Goal: Task Accomplishment & Management: Complete application form

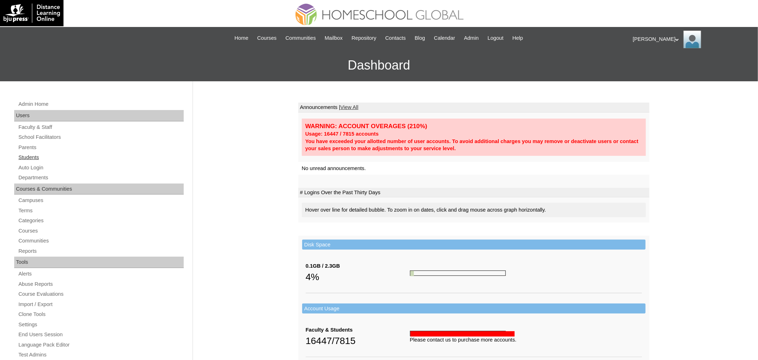
click at [39, 154] on link "Students" at bounding box center [101, 157] width 166 height 9
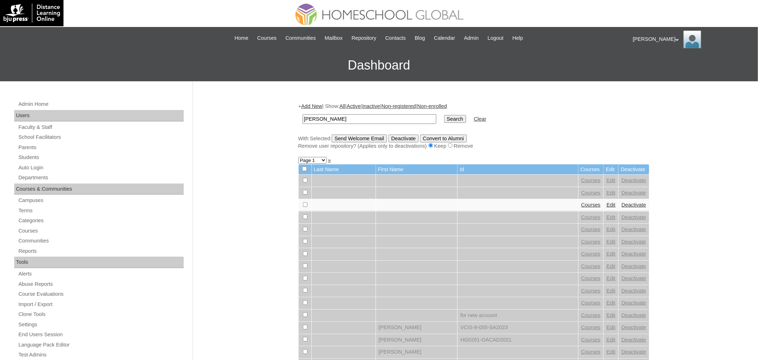
type input "[PERSON_NAME]"
click at [444, 115] on input "Search" at bounding box center [455, 119] width 22 height 8
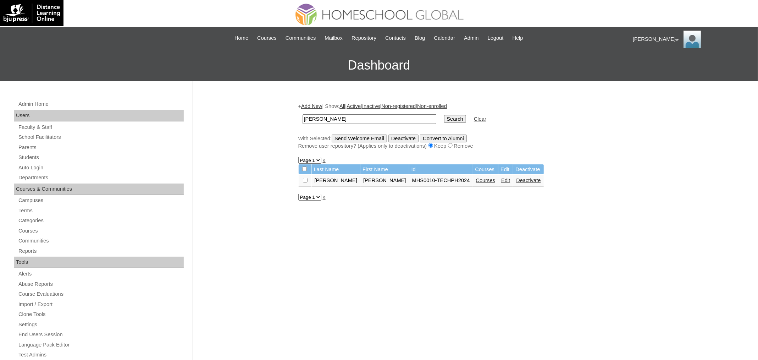
click at [483, 181] on link "Courses" at bounding box center [486, 180] width 20 height 6
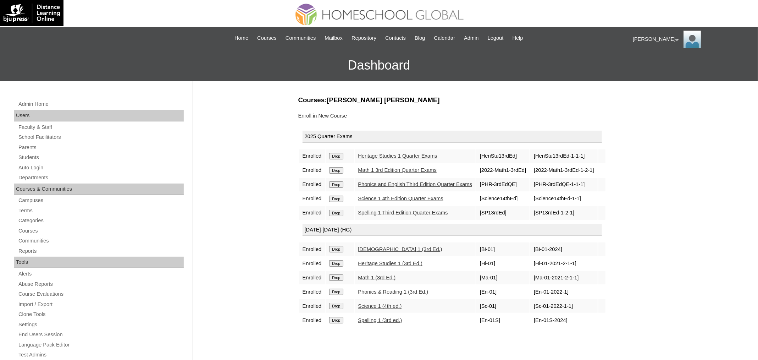
click at [337, 116] on link "Enroll in New Course" at bounding box center [322, 116] width 49 height 6
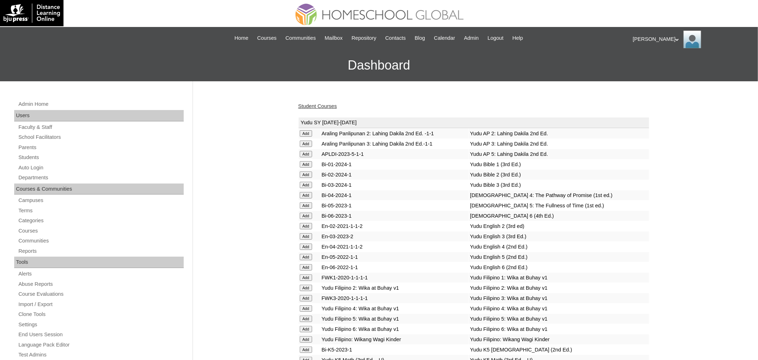
scroll to position [2437, 0]
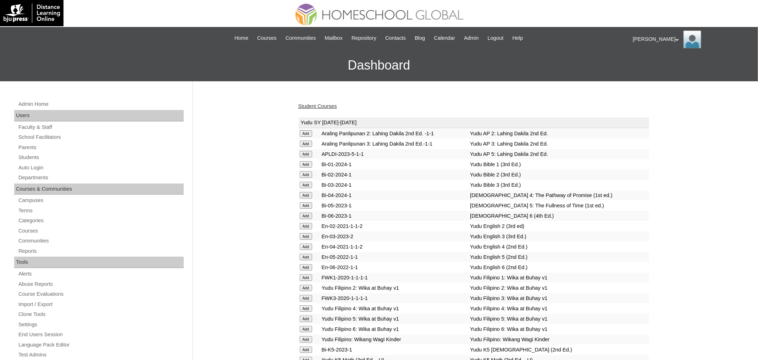
click at [318, 104] on link "Student Courses" at bounding box center [317, 106] width 39 height 6
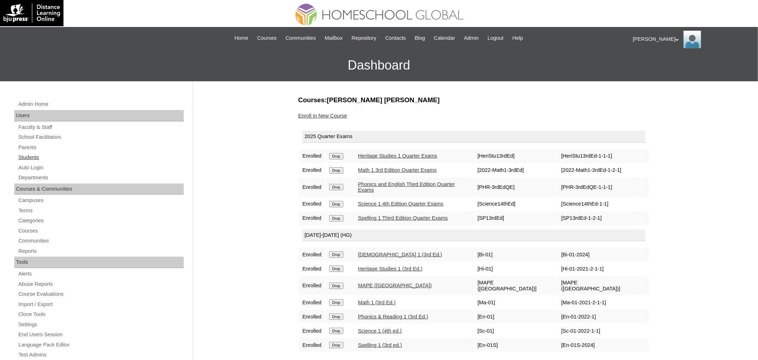
click at [36, 156] on link "Students" at bounding box center [101, 157] width 166 height 9
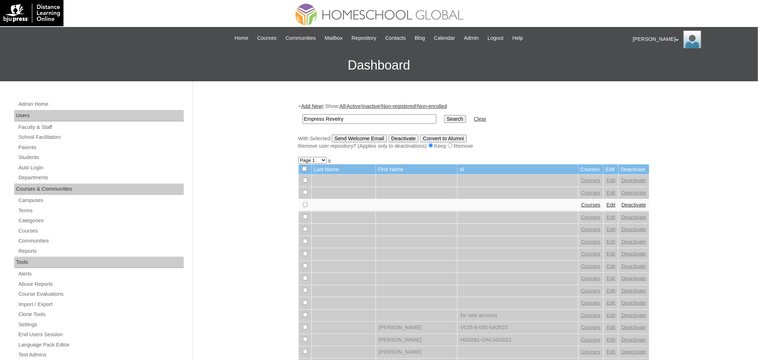
type input "Empress Revelry"
click at [444, 115] on input "Search" at bounding box center [455, 119] width 22 height 8
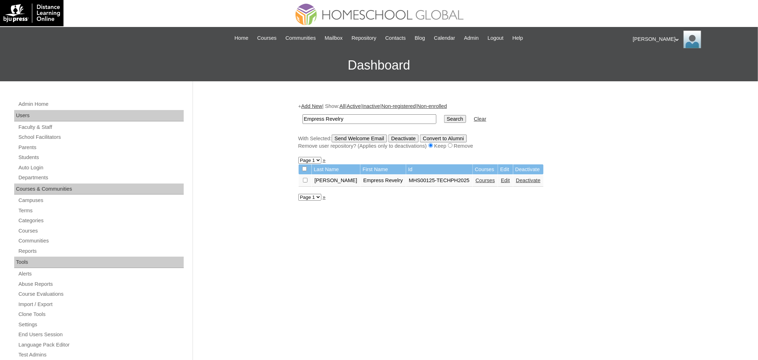
click at [478, 179] on link "Courses" at bounding box center [485, 180] width 20 height 6
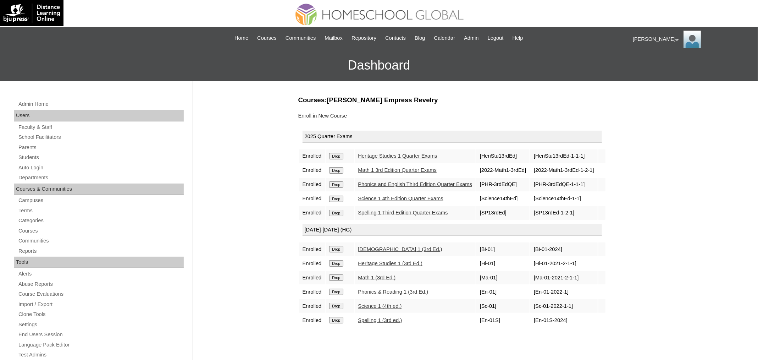
click at [328, 113] on link "Enroll in New Course" at bounding box center [322, 116] width 49 height 6
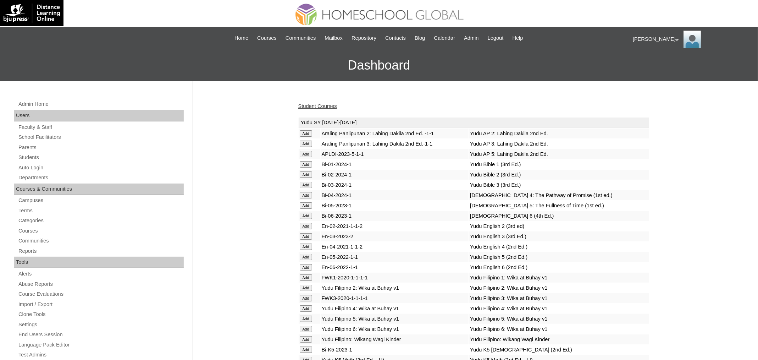
scroll to position [2437, 0]
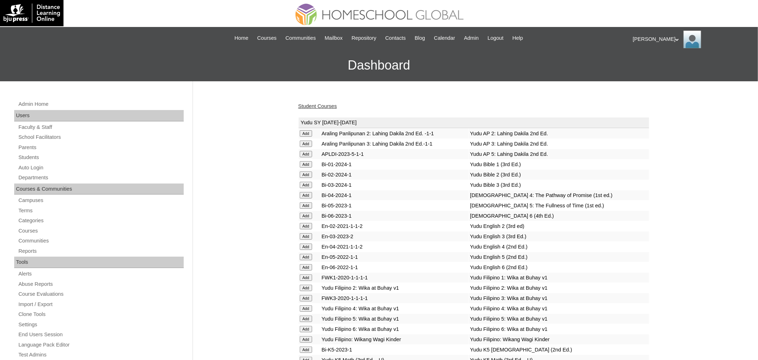
click at [321, 105] on link "Student Courses" at bounding box center [317, 106] width 39 height 6
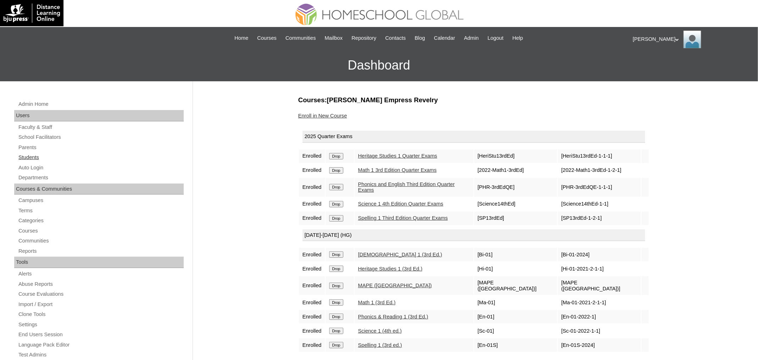
click at [39, 158] on link "Students" at bounding box center [101, 157] width 166 height 9
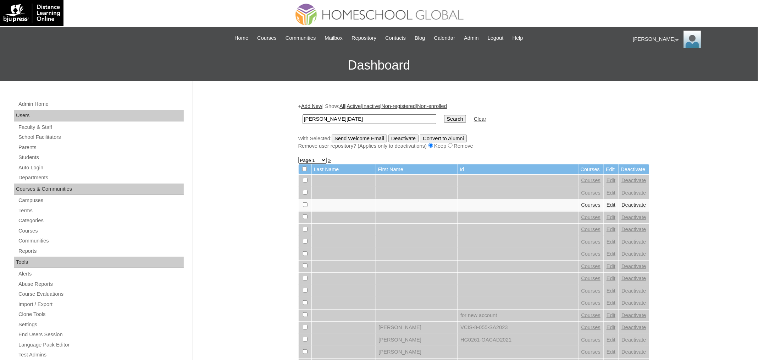
type input "[PERSON_NAME][DATE]"
click at [444, 115] on input "Search" at bounding box center [455, 119] width 22 height 8
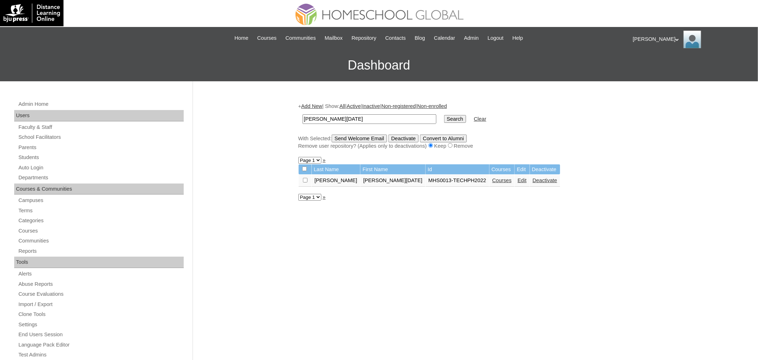
click at [492, 177] on link "Courses" at bounding box center [502, 180] width 20 height 6
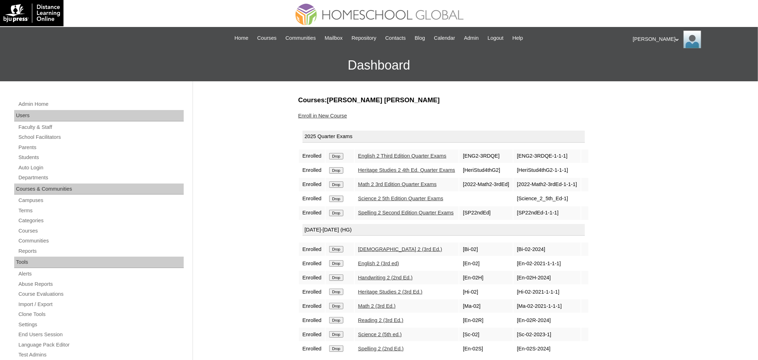
click at [340, 117] on link "Enroll in New Course" at bounding box center [322, 116] width 49 height 6
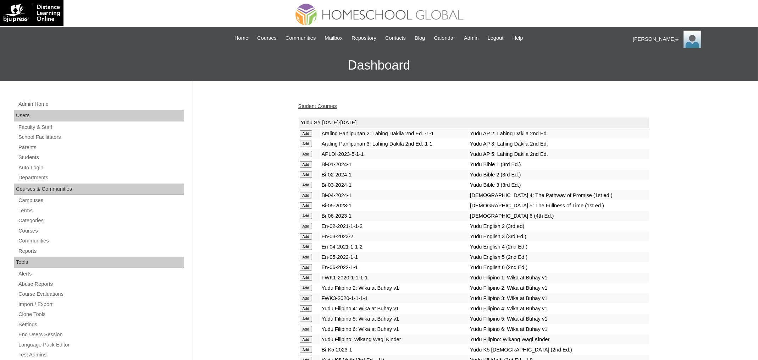
scroll to position [2437, 0]
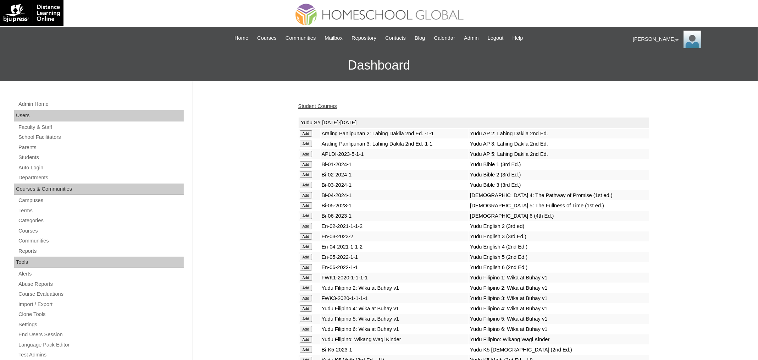
click at [322, 104] on link "Student Courses" at bounding box center [317, 106] width 39 height 6
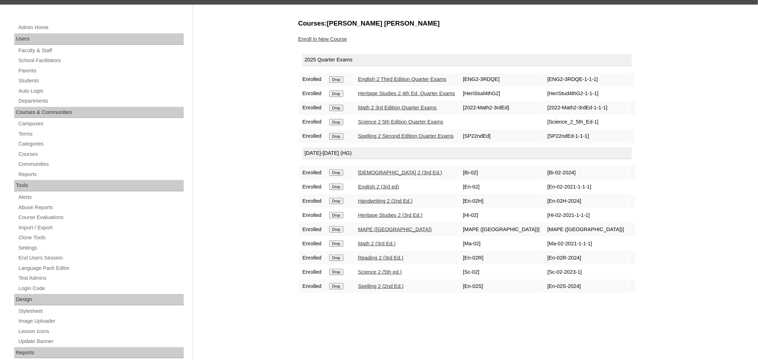
scroll to position [79, 0]
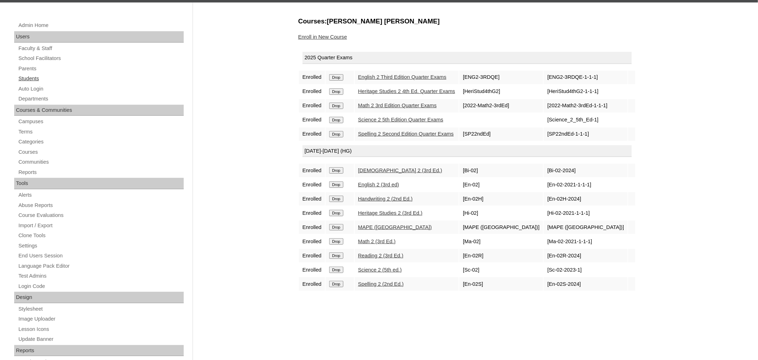
click at [39, 80] on link "Students" at bounding box center [101, 78] width 166 height 9
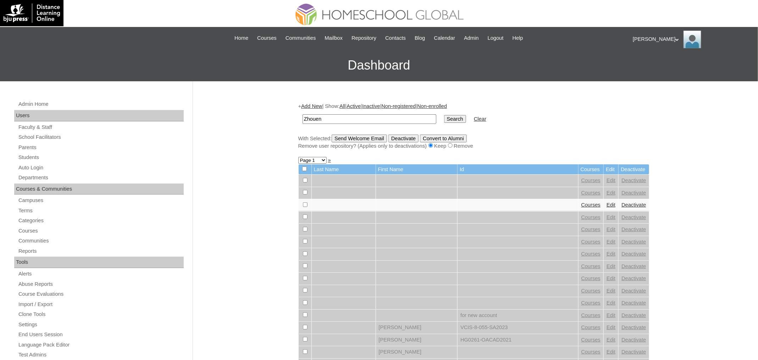
type input "Zhouen"
click at [444, 115] on input "Search" at bounding box center [455, 119] width 22 height 8
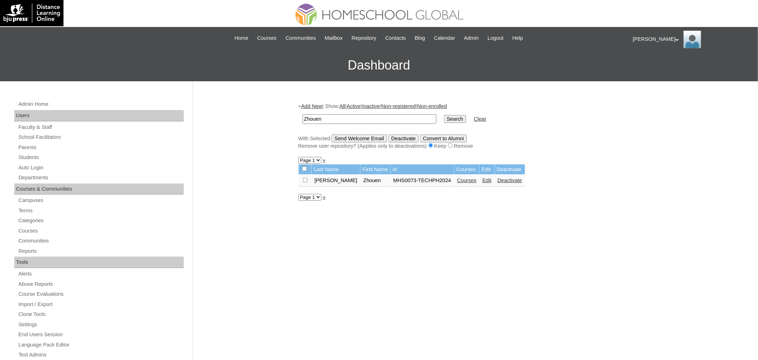
click at [457, 180] on link "Courses" at bounding box center [467, 180] width 20 height 6
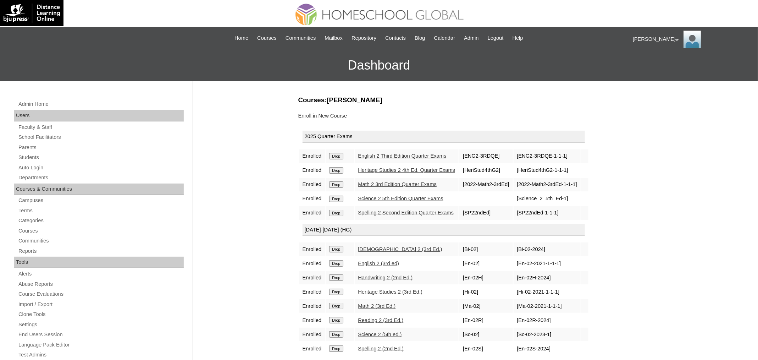
click at [316, 117] on link "Enroll in New Course" at bounding box center [322, 116] width 49 height 6
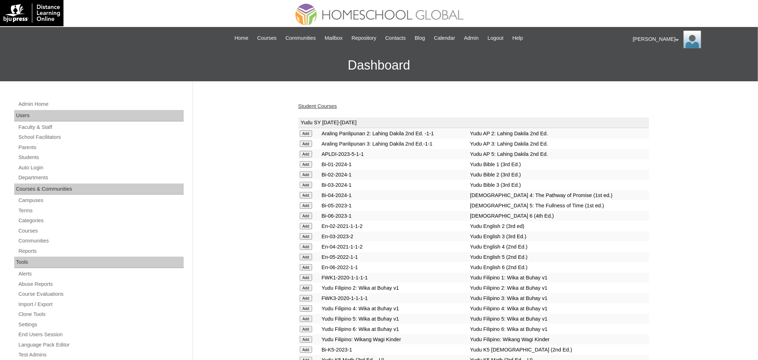
scroll to position [2437, 0]
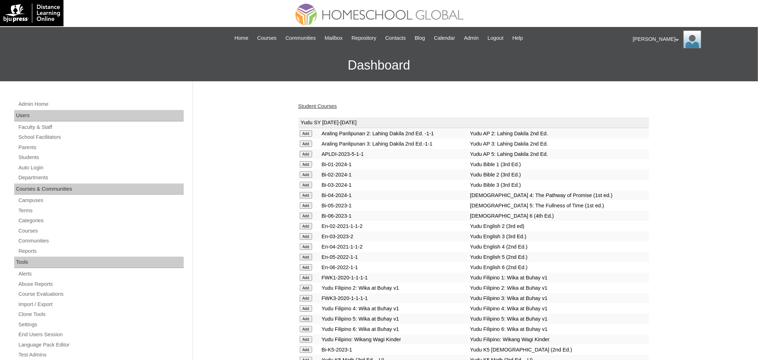
click at [317, 105] on link "Student Courses" at bounding box center [317, 106] width 39 height 6
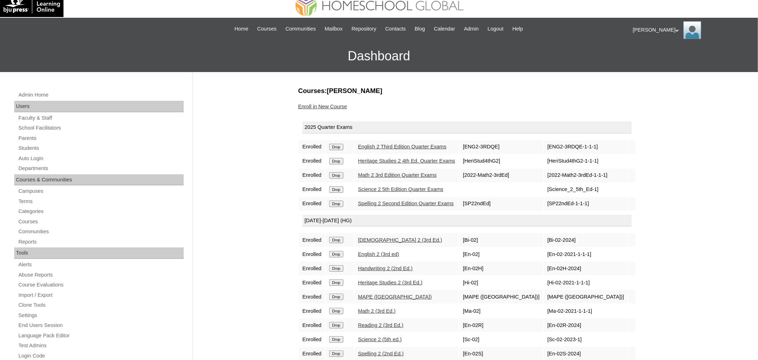
scroll to position [62, 0]
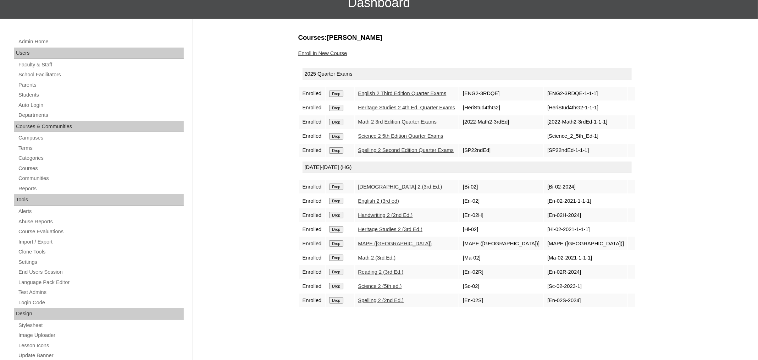
click at [337, 50] on link "Enroll in New Course" at bounding box center [322, 53] width 49 height 6
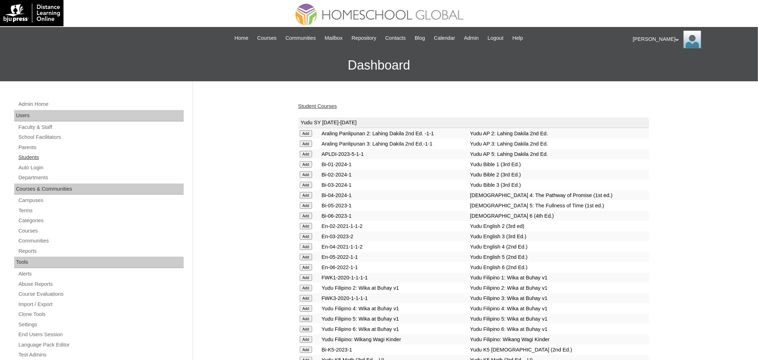
click at [45, 156] on link "Students" at bounding box center [101, 157] width 166 height 9
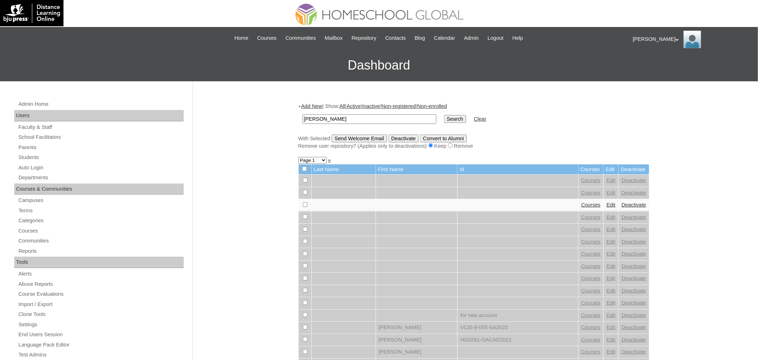
type input "Gabbi Mikelya"
click at [444, 115] on input "Search" at bounding box center [455, 119] width 22 height 8
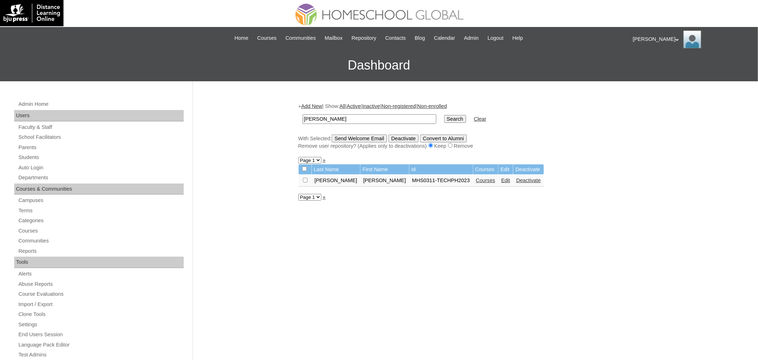
click at [476, 177] on link "Courses" at bounding box center [486, 180] width 20 height 6
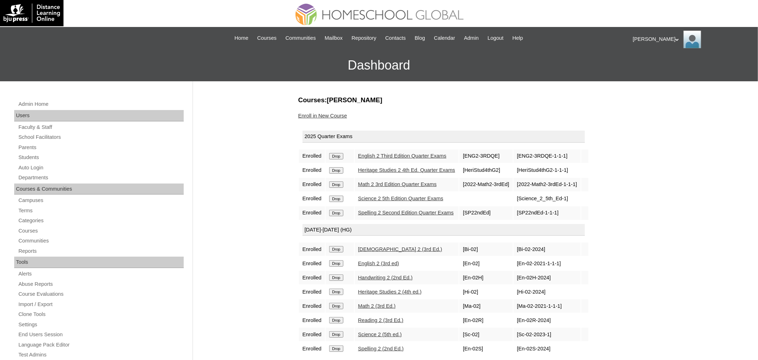
click at [338, 113] on link "Enroll in New Course" at bounding box center [322, 116] width 49 height 6
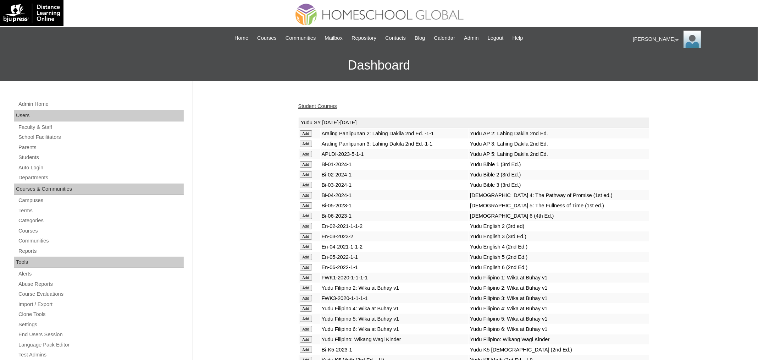
scroll to position [2437, 0]
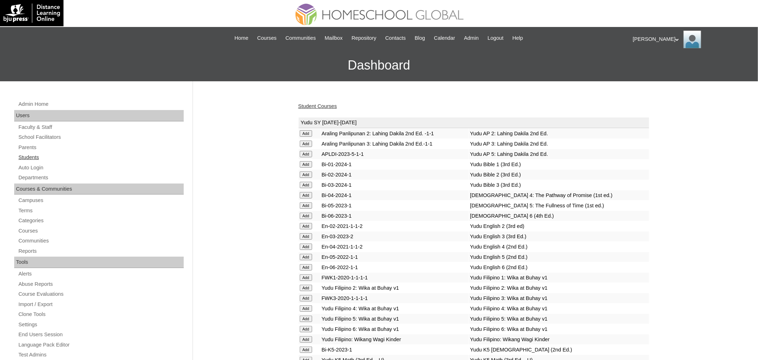
click at [35, 158] on link "Students" at bounding box center [101, 157] width 166 height 9
click at [324, 106] on link "Student Courses" at bounding box center [317, 106] width 39 height 6
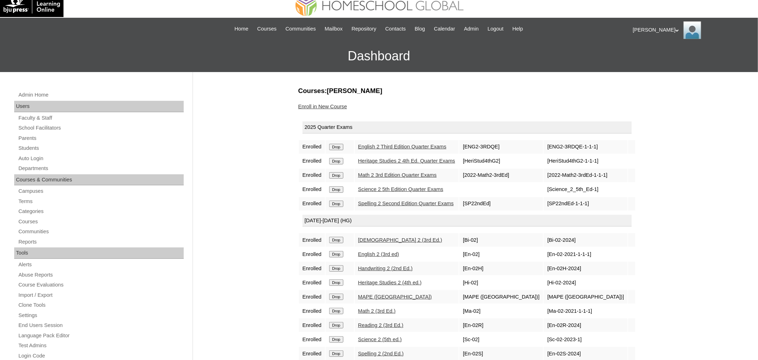
scroll to position [20, 0]
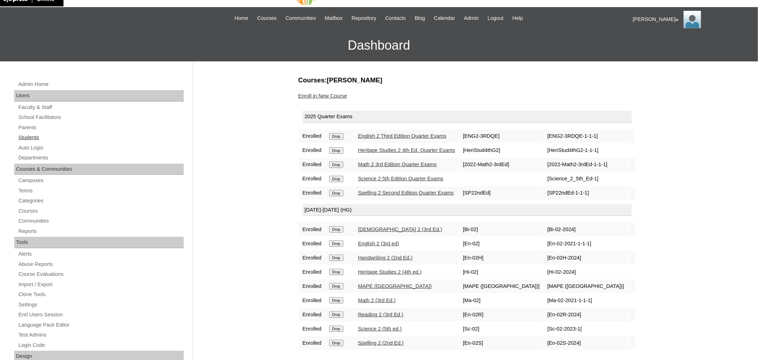
click at [32, 138] on link "Students" at bounding box center [101, 137] width 166 height 9
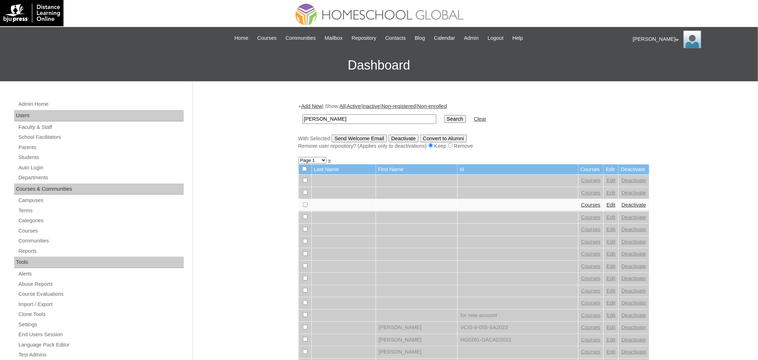
type input "[PERSON_NAME]"
click at [444, 115] on input "Search" at bounding box center [455, 119] width 22 height 8
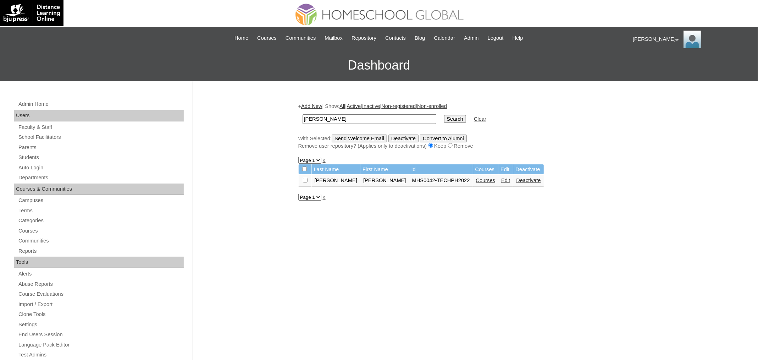
click at [476, 177] on link "Courses" at bounding box center [486, 180] width 20 height 6
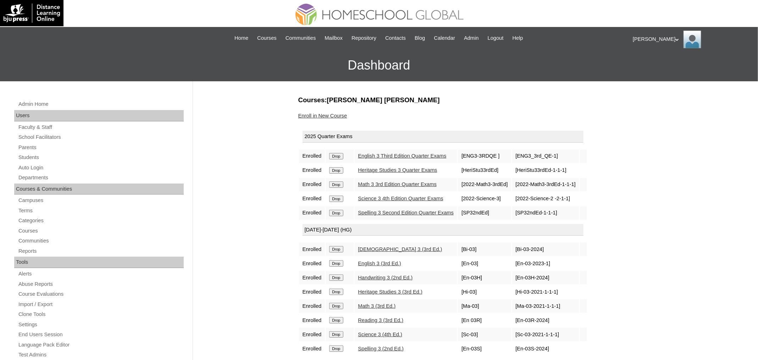
click at [340, 113] on link "Enroll in New Course" at bounding box center [322, 116] width 49 height 6
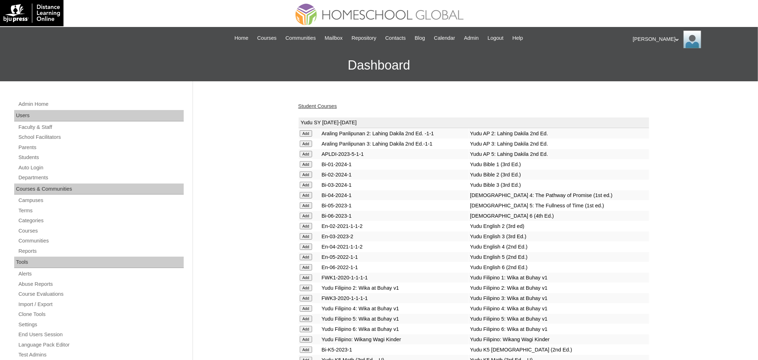
scroll to position [2437, 0]
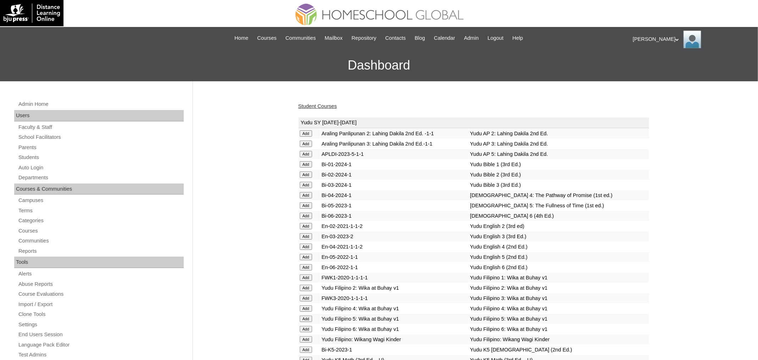
click at [317, 104] on link "Student Courses" at bounding box center [317, 106] width 39 height 6
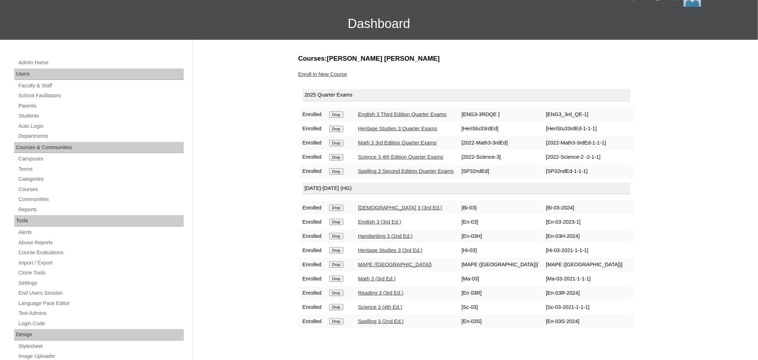
scroll to position [68, 0]
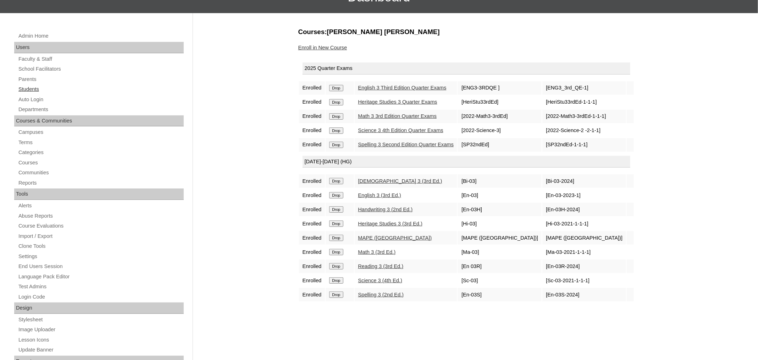
click at [26, 90] on link "Students" at bounding box center [101, 89] width 166 height 9
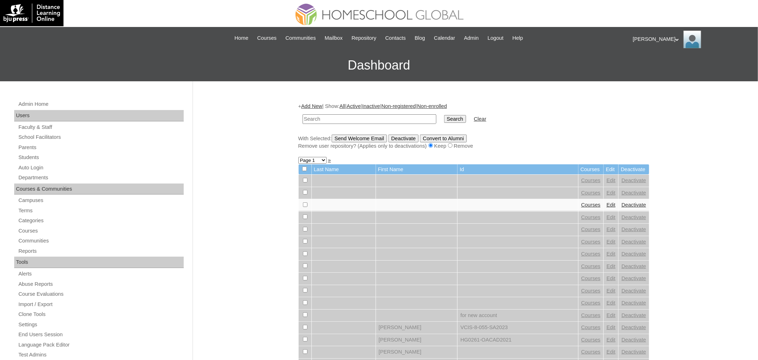
paste input "[PERSON_NAME]"
type input "[PERSON_NAME]"
click at [444, 115] on input "Search" at bounding box center [455, 119] width 22 height 8
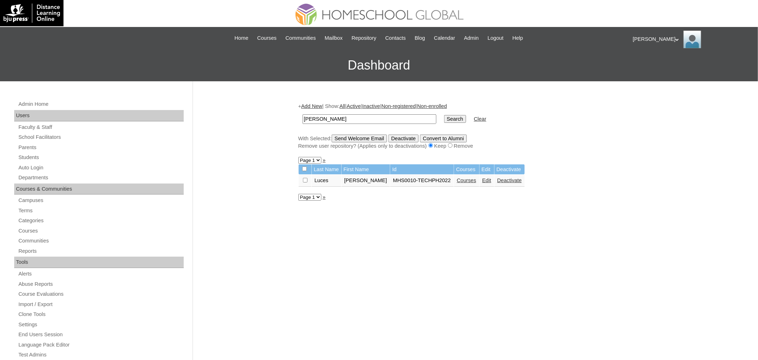
click at [458, 177] on link "Courses" at bounding box center [467, 180] width 20 height 6
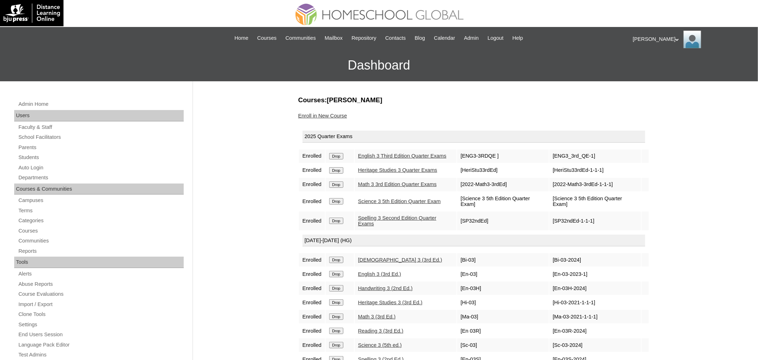
click at [330, 115] on link "Enroll in New Course" at bounding box center [322, 116] width 49 height 6
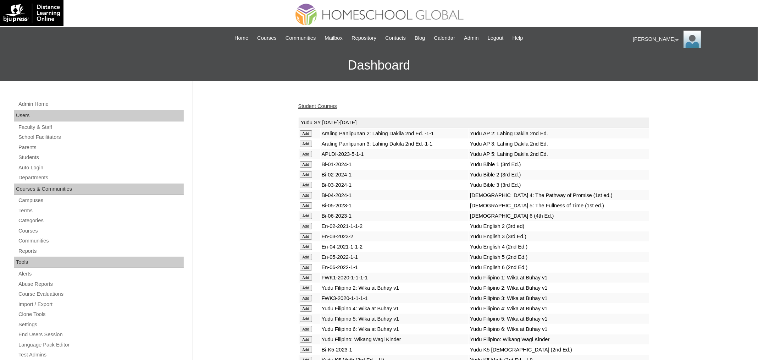
scroll to position [2437, 0]
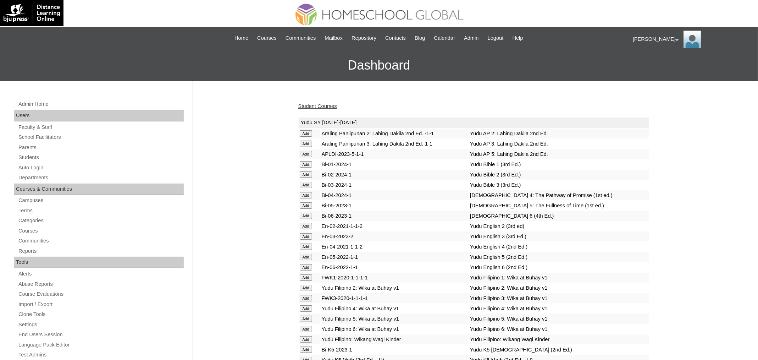
click at [324, 104] on link "Student Courses" at bounding box center [317, 106] width 39 height 6
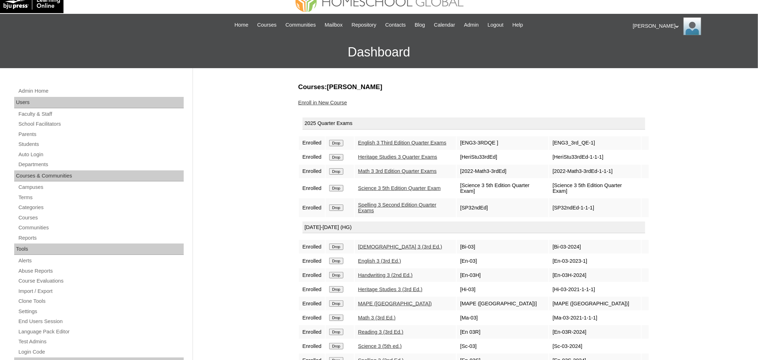
scroll to position [20, 0]
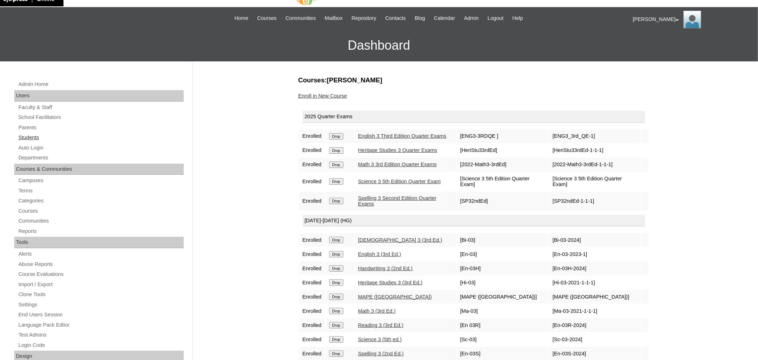
click at [32, 138] on link "Students" at bounding box center [101, 137] width 166 height 9
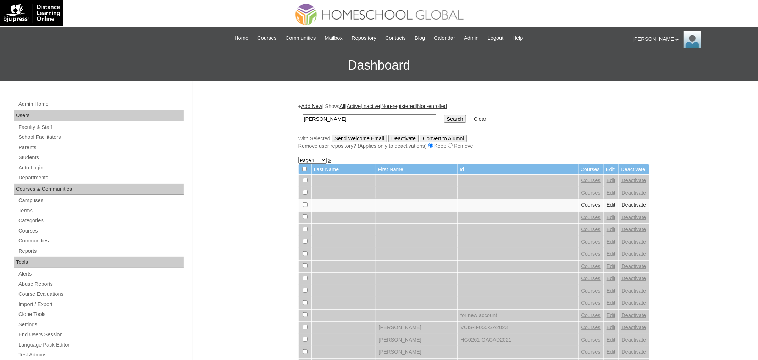
type input "Derick Luke"
click at [444, 115] on input "Search" at bounding box center [455, 119] width 22 height 8
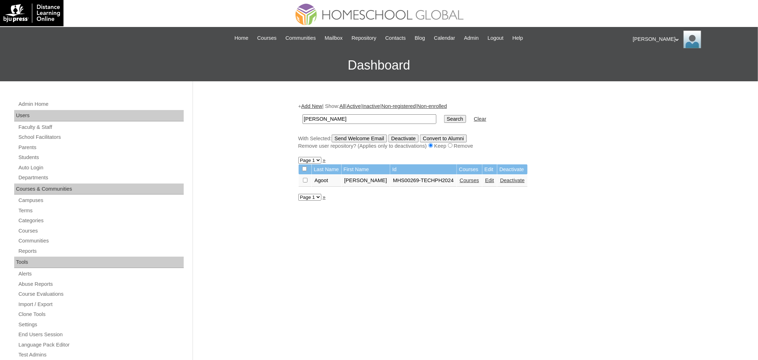
click at [460, 181] on link "Courses" at bounding box center [470, 180] width 20 height 6
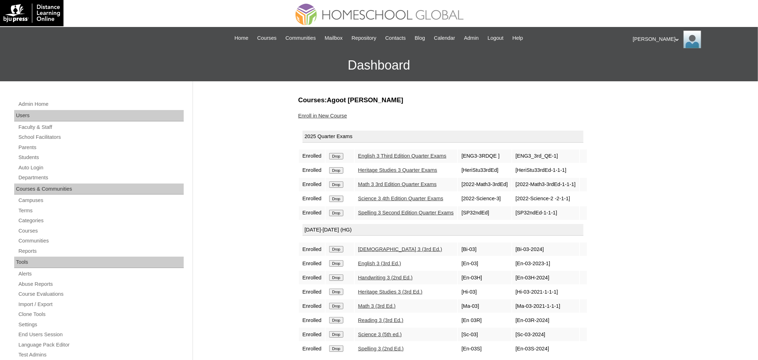
click at [332, 116] on link "Enroll in New Course" at bounding box center [322, 116] width 49 height 6
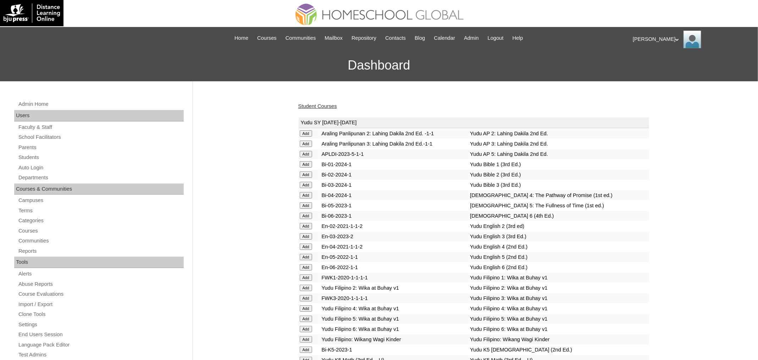
scroll to position [2437, 0]
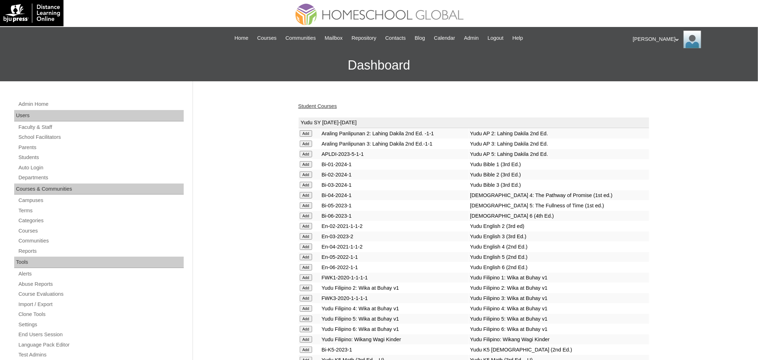
click at [305, 105] on link "Student Courses" at bounding box center [317, 106] width 39 height 6
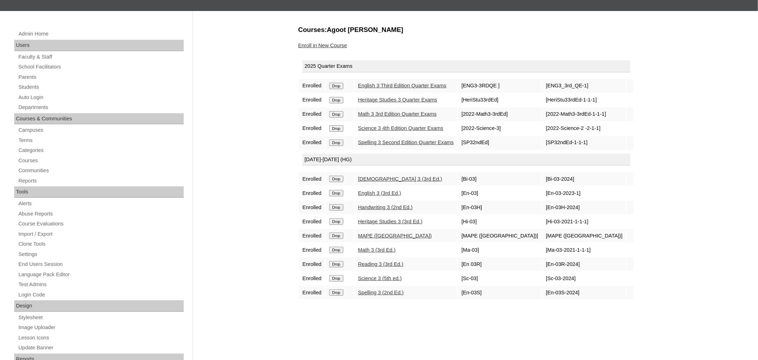
scroll to position [72, 0]
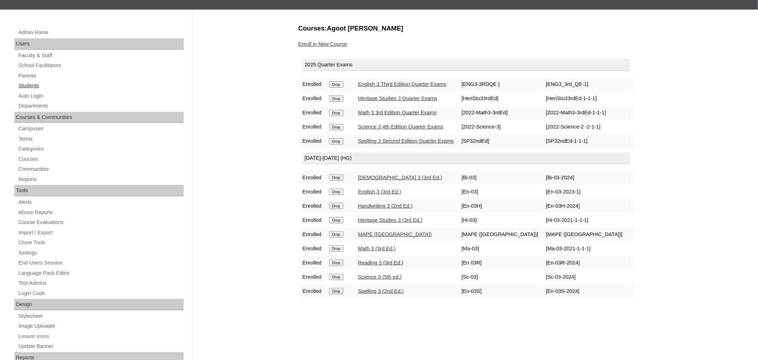
click at [35, 86] on link "Students" at bounding box center [101, 85] width 166 height 9
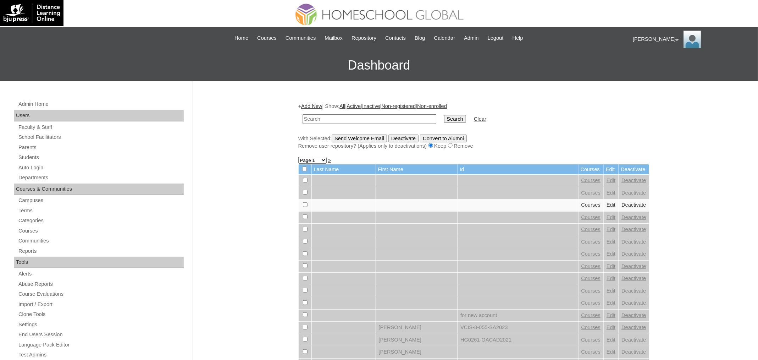
paste input "[PERSON_NAME]"
type input "[PERSON_NAME]"
click at [444, 115] on input "Search" at bounding box center [455, 119] width 22 height 8
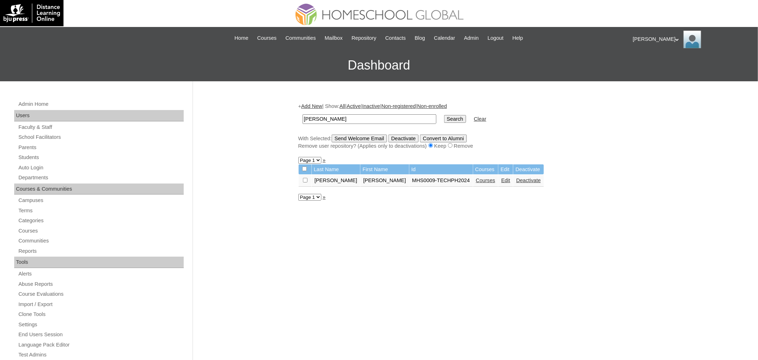
click at [476, 177] on link "Courses" at bounding box center [486, 180] width 20 height 6
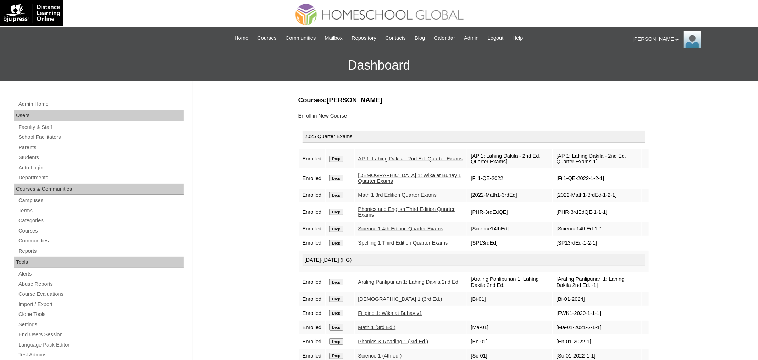
click at [308, 113] on link "Enroll in New Course" at bounding box center [322, 116] width 49 height 6
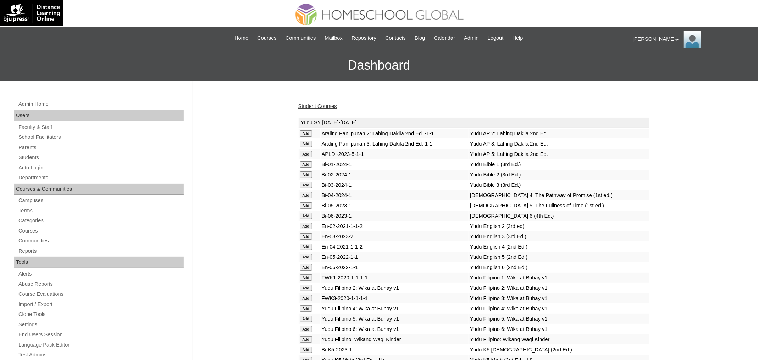
scroll to position [2447, 0]
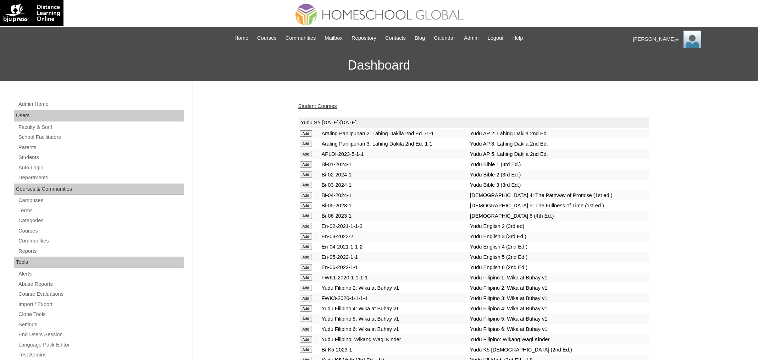
click at [332, 104] on link "Student Courses" at bounding box center [317, 106] width 39 height 6
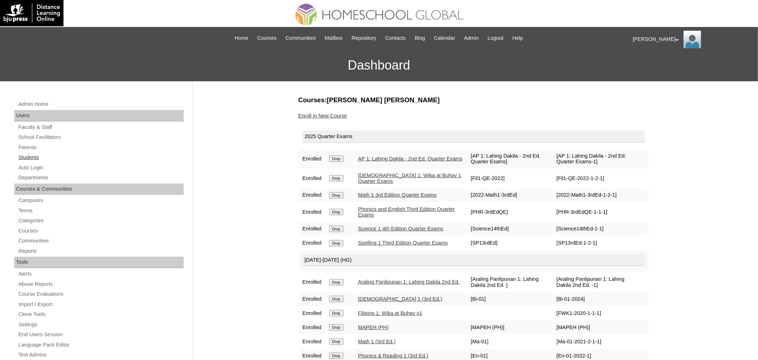
click at [34, 155] on link "Students" at bounding box center [101, 157] width 166 height 9
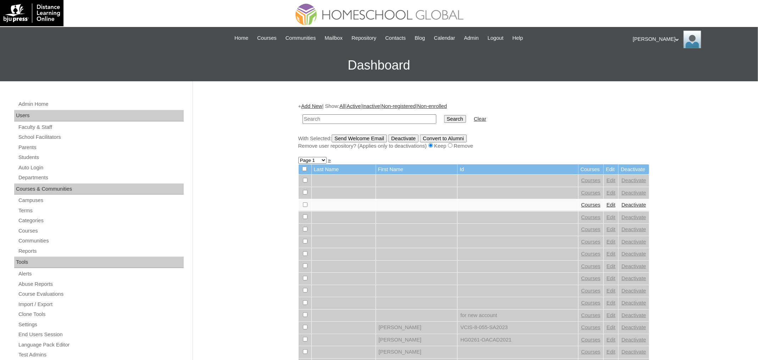
paste input "Lia Arabella"
type input "Lia Arabella"
click at [444, 115] on input "Search" at bounding box center [455, 119] width 22 height 8
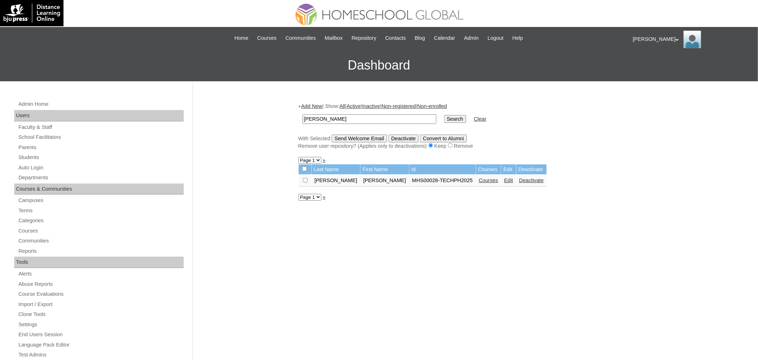
click at [479, 180] on link "Courses" at bounding box center [489, 180] width 20 height 6
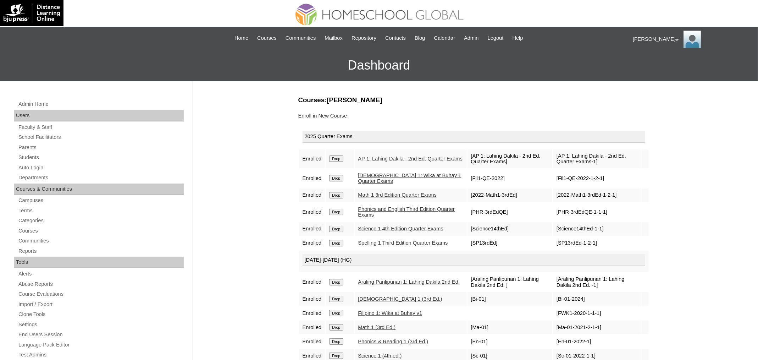
click at [331, 117] on link "Enroll in New Course" at bounding box center [322, 116] width 49 height 6
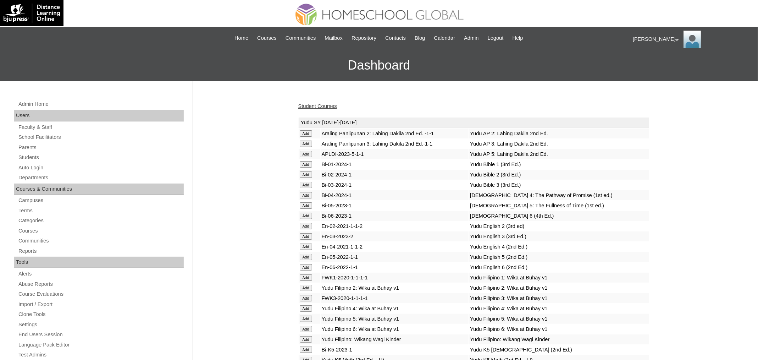
scroll to position [2447, 0]
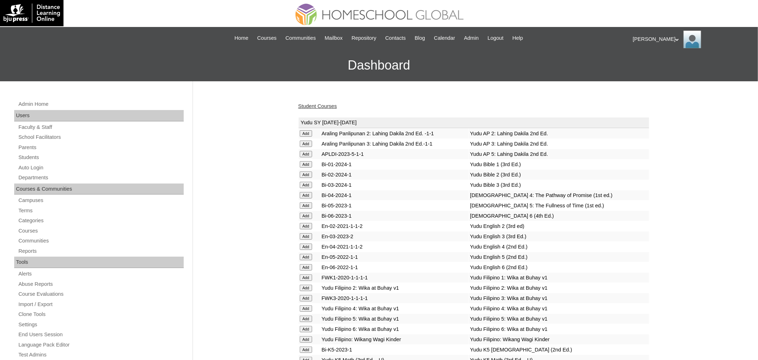
click at [312, 105] on link "Student Courses" at bounding box center [317, 106] width 39 height 6
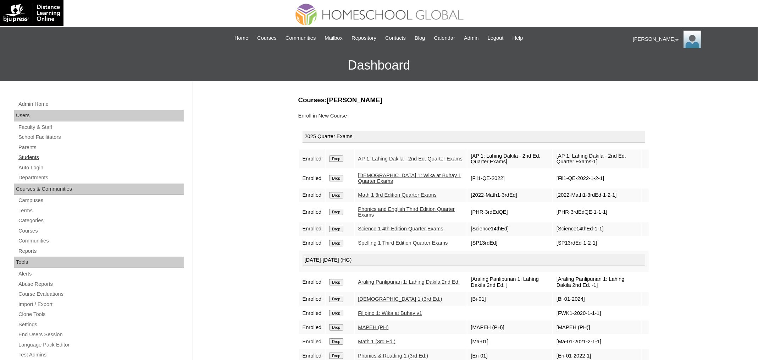
click at [39, 157] on link "Students" at bounding box center [101, 157] width 166 height 9
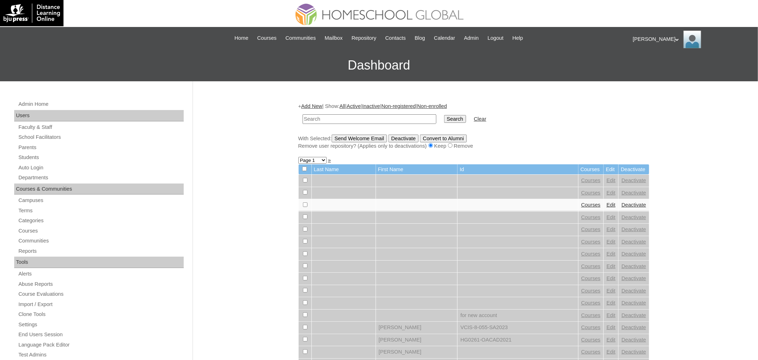
paste input "[PERSON_NAME]"
type input "[PERSON_NAME]"
click at [444, 115] on input "Search" at bounding box center [455, 119] width 22 height 8
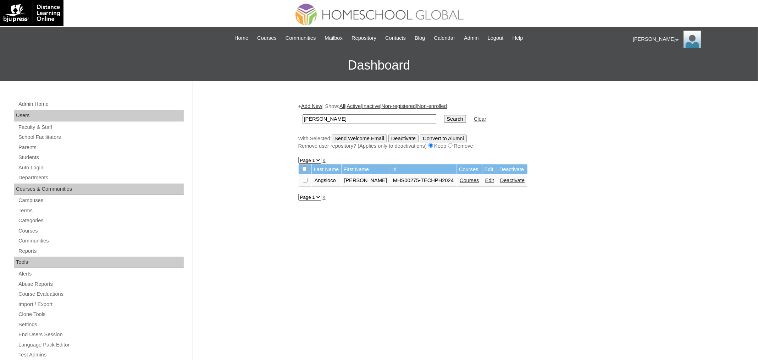
click at [461, 178] on link "Courses" at bounding box center [470, 180] width 20 height 6
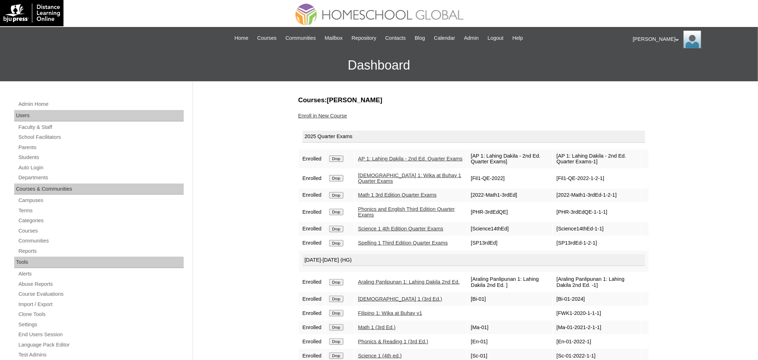
click at [334, 112] on div "Enroll in New Course" at bounding box center [473, 115] width 351 height 7
click at [333, 115] on link "Enroll in New Course" at bounding box center [322, 116] width 49 height 6
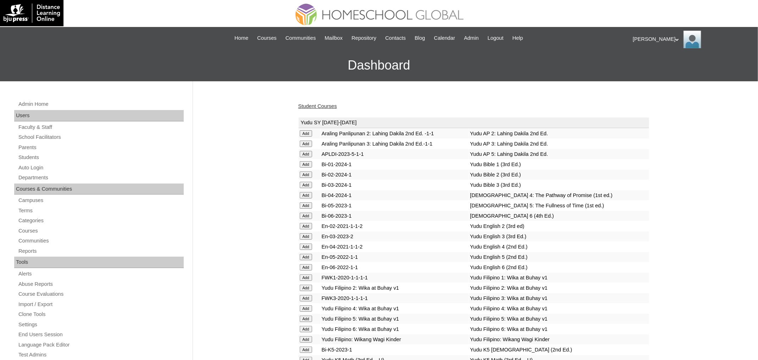
scroll to position [2447, 0]
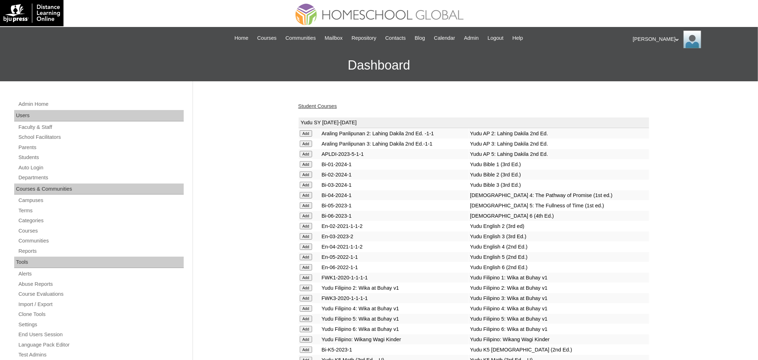
click at [314, 105] on link "Student Courses" at bounding box center [317, 106] width 39 height 6
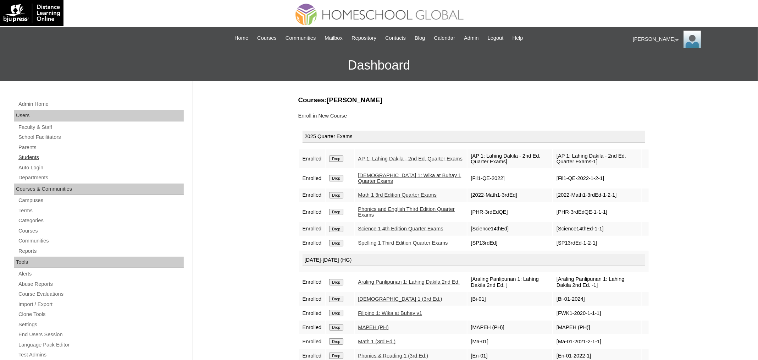
click at [29, 157] on link "Students" at bounding box center [101, 157] width 166 height 9
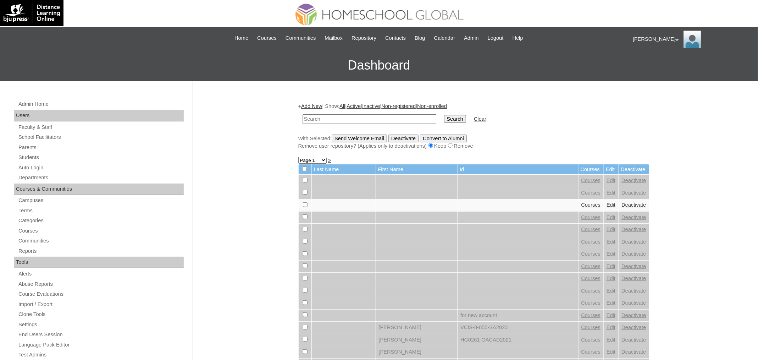
paste input "Ahkisha"
type input "Ahkisha"
click at [444, 115] on input "Search" at bounding box center [455, 119] width 22 height 8
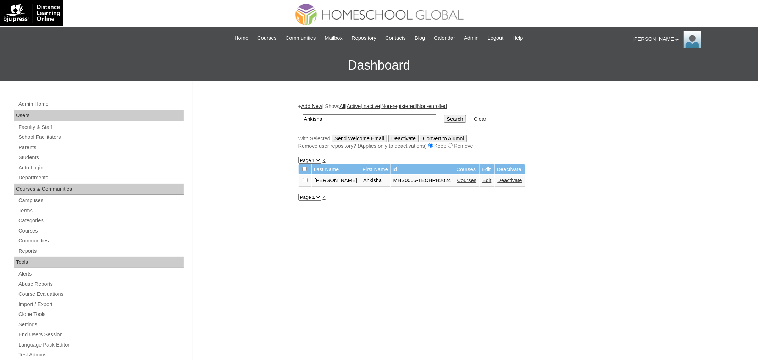
click at [461, 179] on link "Courses" at bounding box center [467, 180] width 20 height 6
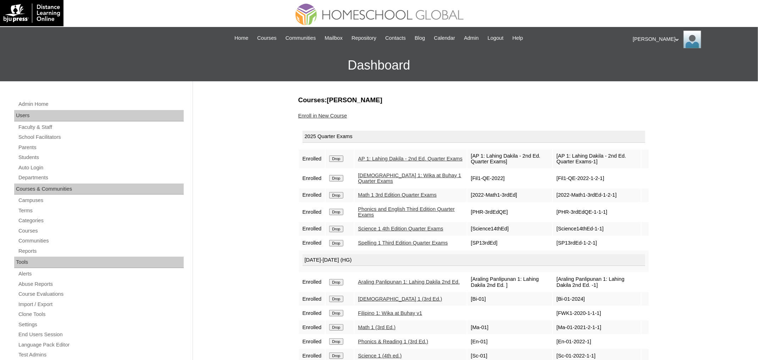
click at [347, 117] on link "Enroll in New Course" at bounding box center [322, 116] width 49 height 6
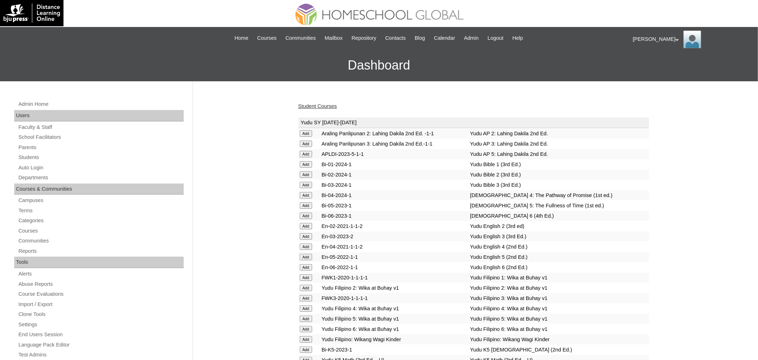
scroll to position [2447, 0]
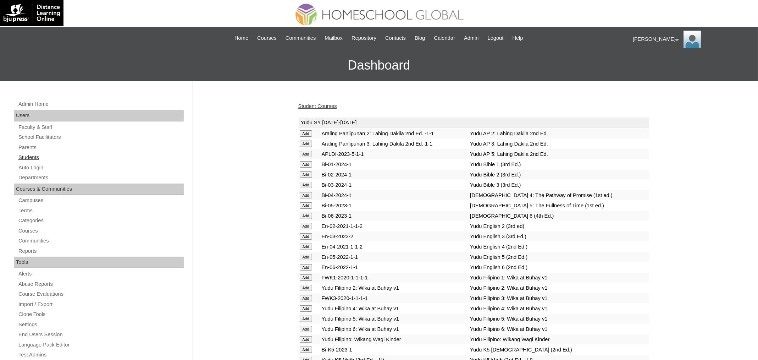
click at [44, 156] on link "Students" at bounding box center [101, 157] width 166 height 9
click at [328, 107] on link "Student Courses" at bounding box center [317, 106] width 39 height 6
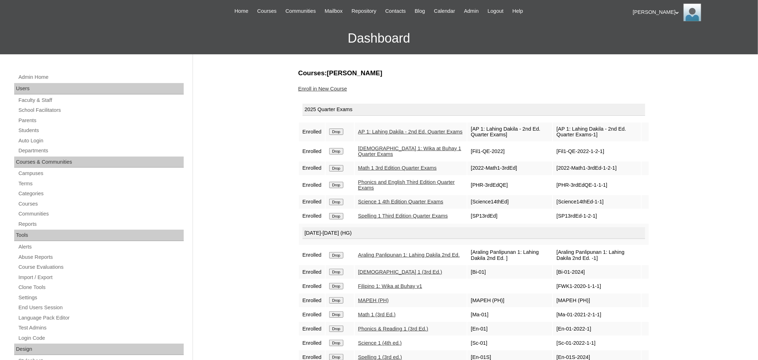
scroll to position [76, 0]
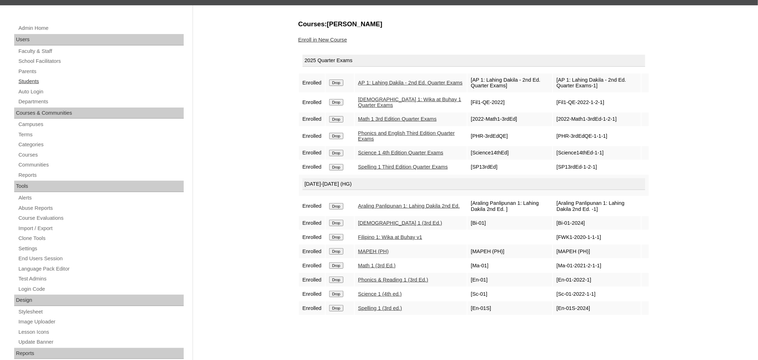
click at [38, 79] on link "Students" at bounding box center [101, 81] width 166 height 9
